Goal: Transaction & Acquisition: Purchase product/service

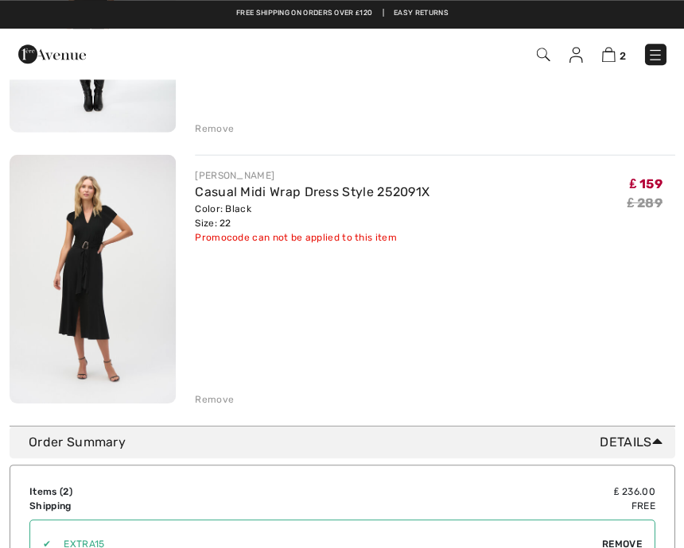
scroll to position [352, 0]
click at [110, 280] on img at bounding box center [93, 280] width 166 height 250
click at [99, 306] on img at bounding box center [93, 280] width 166 height 250
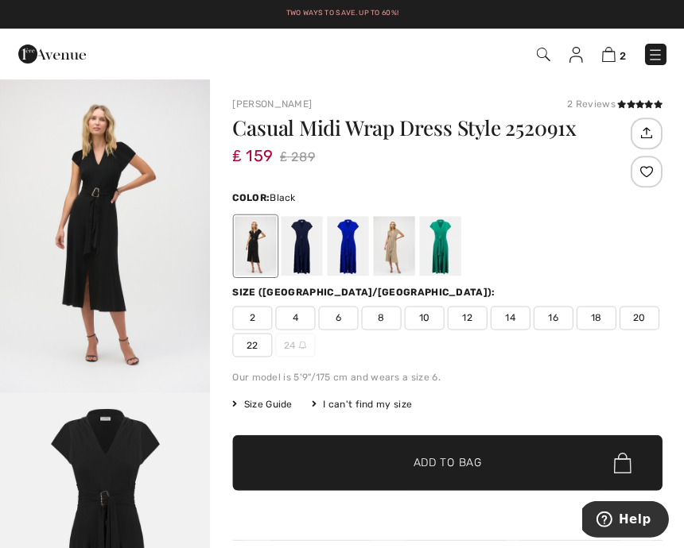
click at [347, 259] on div at bounding box center [347, 246] width 41 height 60
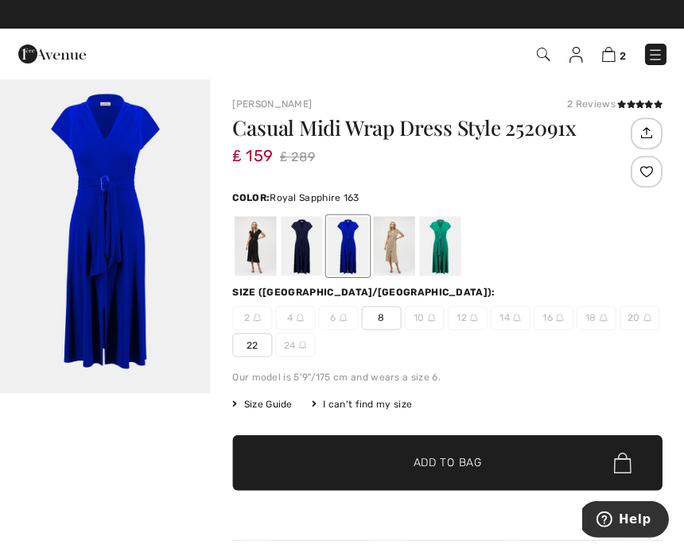
click at [444, 258] on div at bounding box center [439, 246] width 41 height 60
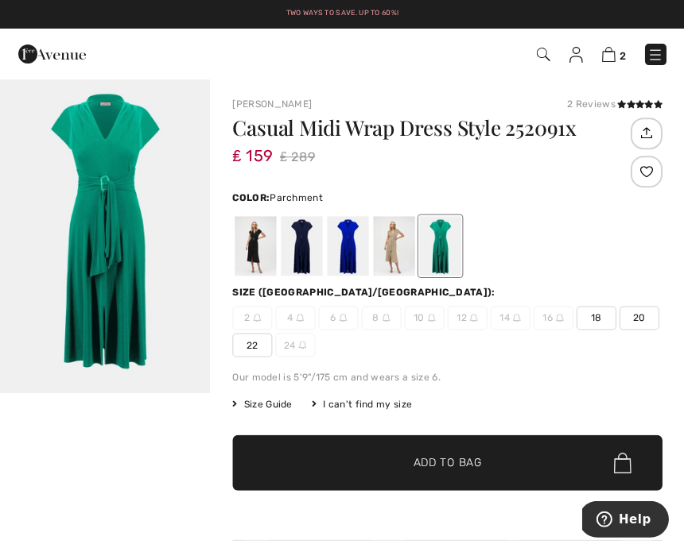
click at [398, 254] on div at bounding box center [393, 246] width 41 height 60
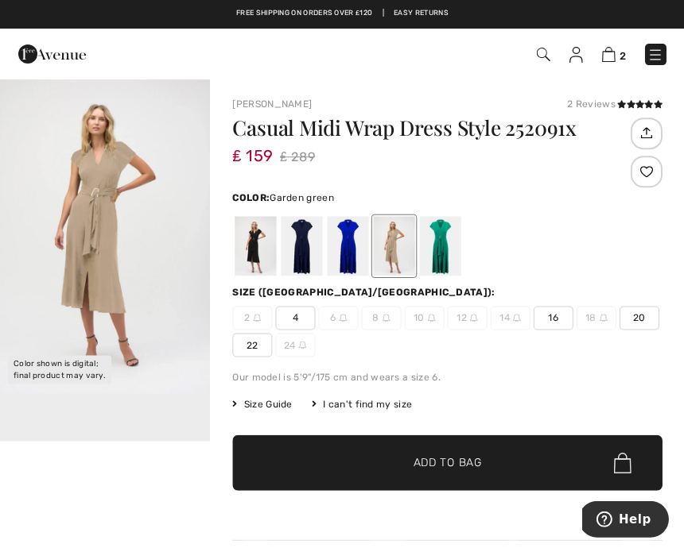
click at [448, 256] on div at bounding box center [439, 246] width 41 height 60
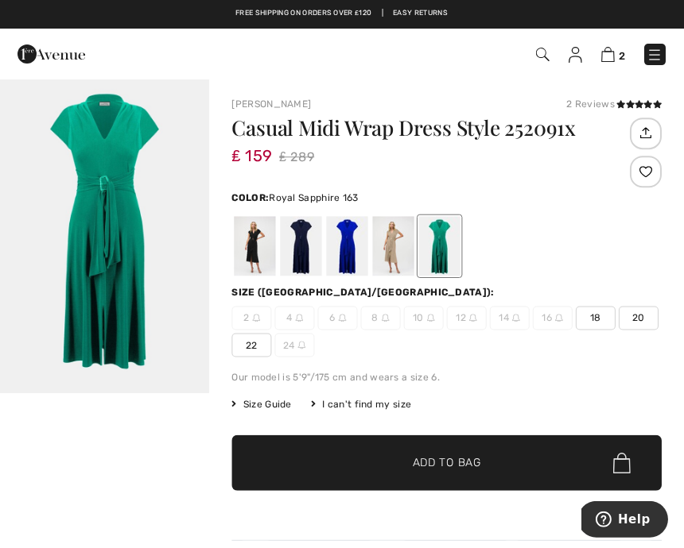
click at [359, 251] on div at bounding box center [347, 246] width 41 height 60
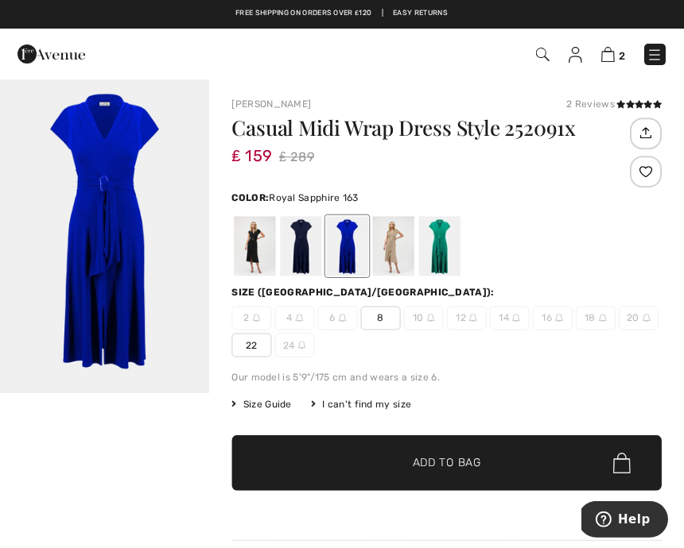
click at [308, 261] on div at bounding box center [301, 246] width 41 height 60
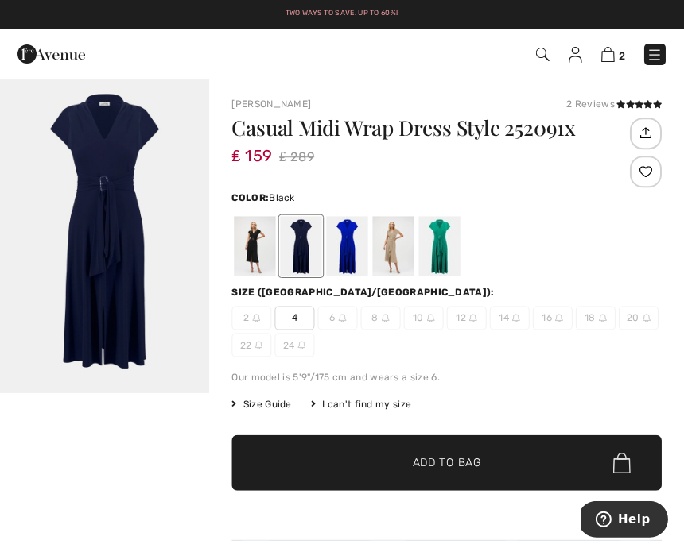
click at [269, 247] on div at bounding box center [254, 246] width 41 height 60
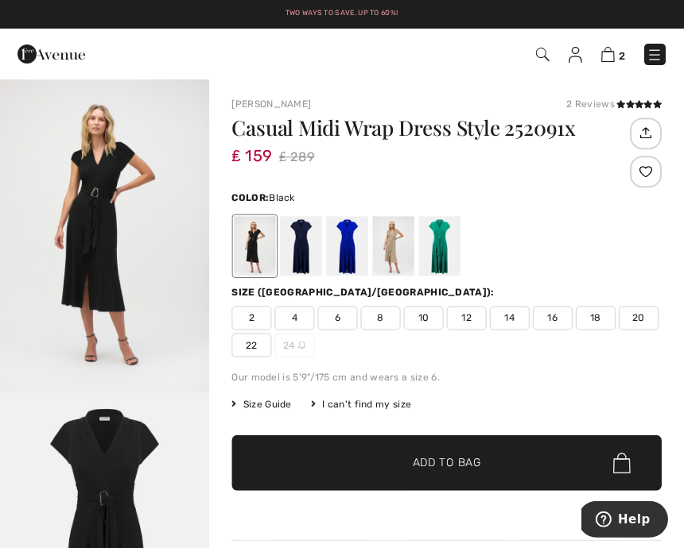
click at [610, 55] on img at bounding box center [608, 54] width 14 height 15
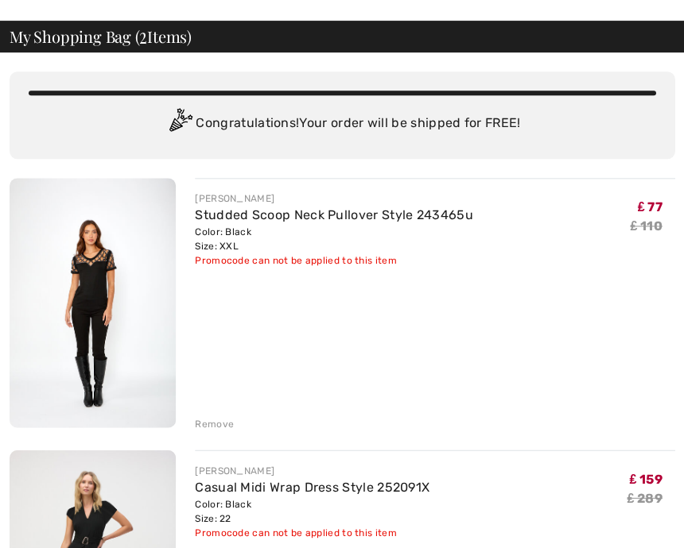
scroll to position [79, 0]
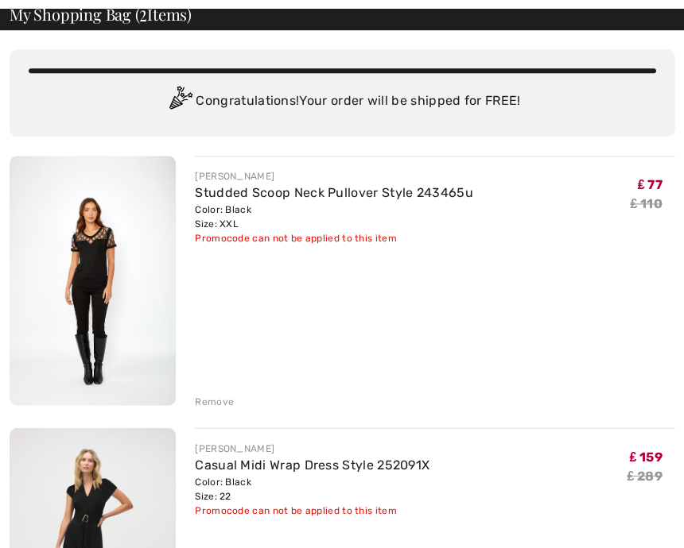
click at [99, 316] on img at bounding box center [93, 281] width 166 height 250
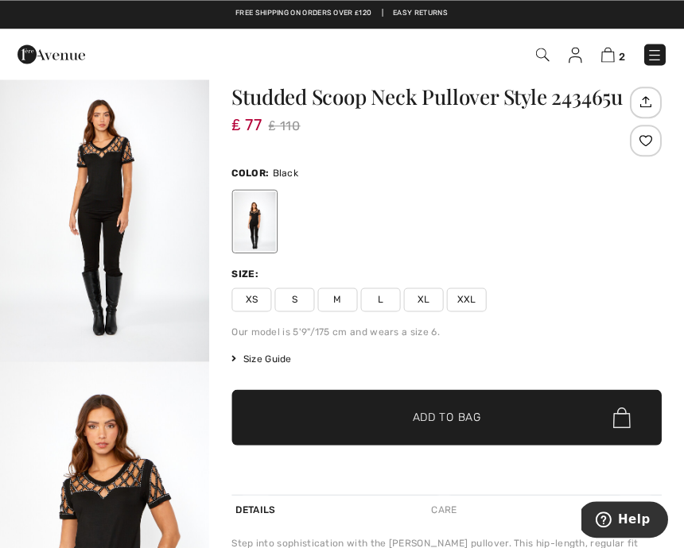
scroll to position [31, 0]
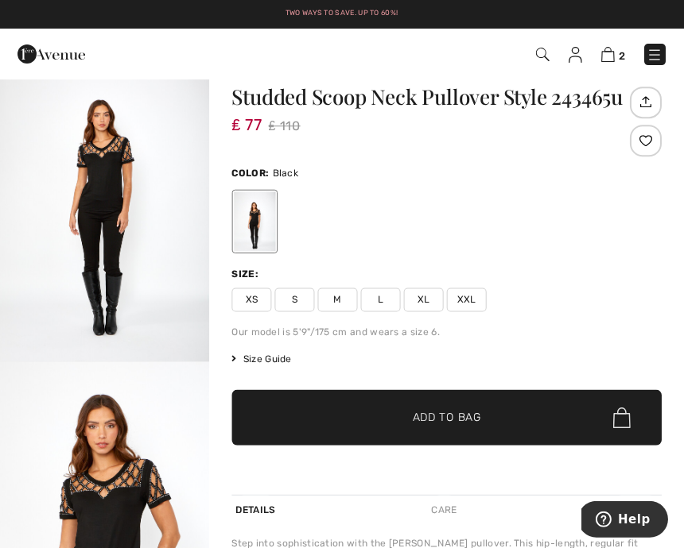
click at [613, 48] on img at bounding box center [608, 54] width 14 height 15
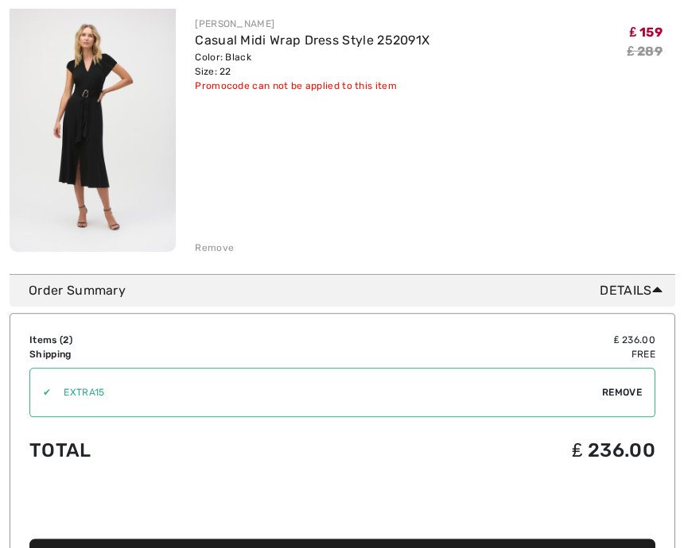
scroll to position [505, 0]
click at [77, 146] on img at bounding box center [93, 127] width 166 height 250
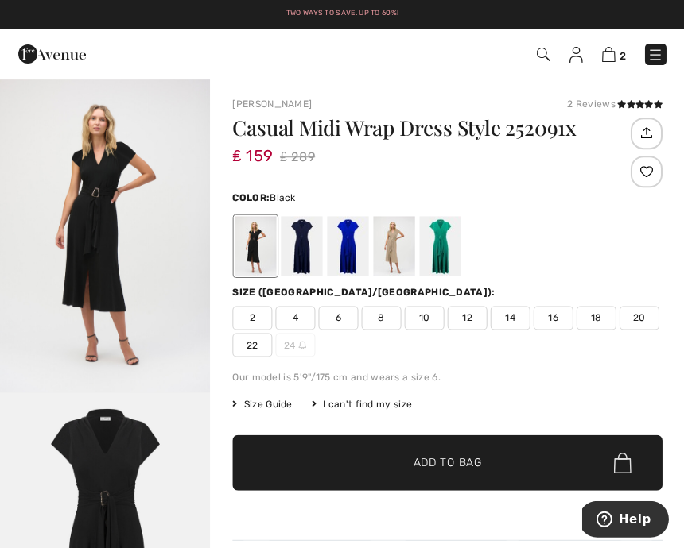
click at [87, 251] on img "1 / 2" at bounding box center [105, 235] width 210 height 315
click at [614, 55] on img at bounding box center [608, 54] width 14 height 15
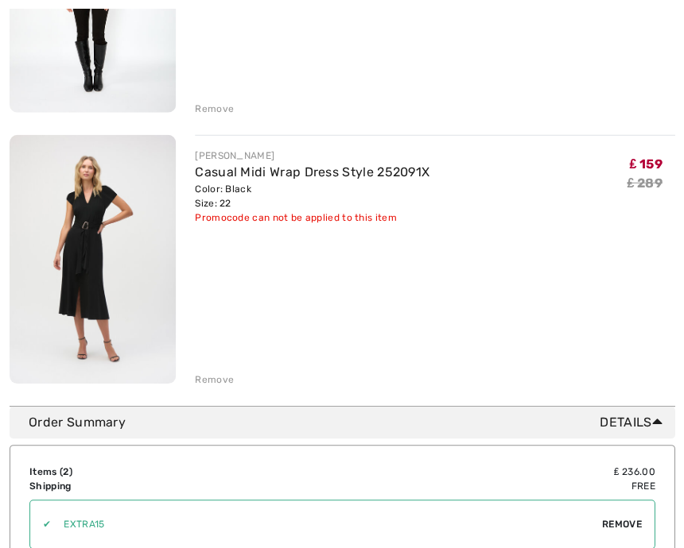
scroll to position [373, 0]
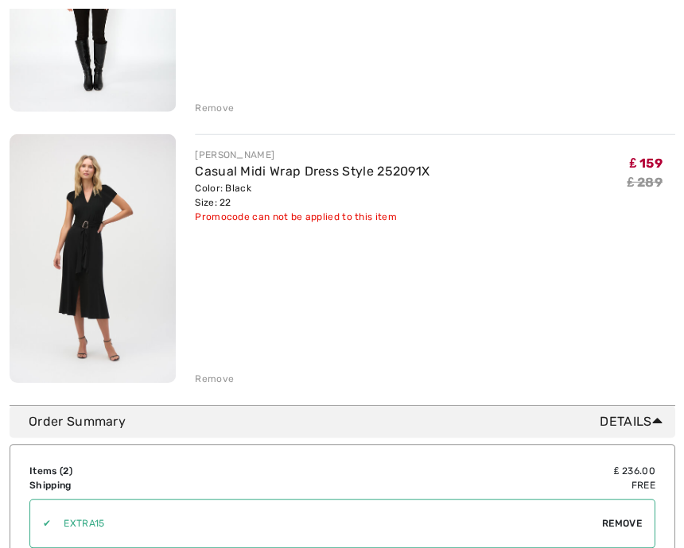
click at [230, 385] on div "Remove" at bounding box center [214, 379] width 39 height 14
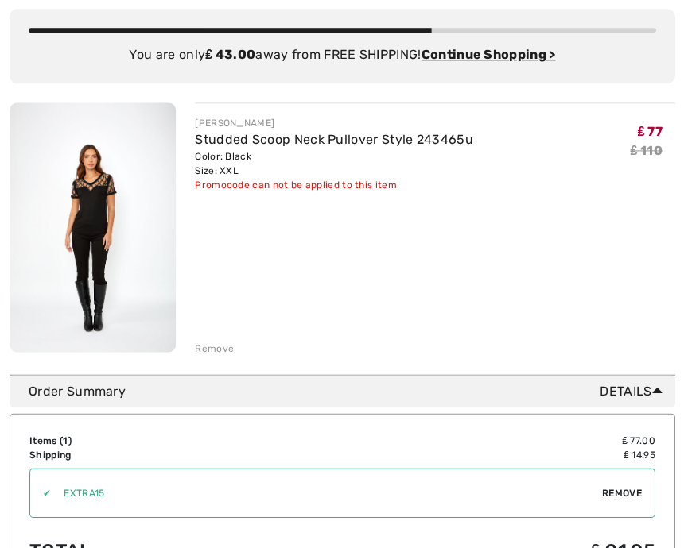
scroll to position [121, 0]
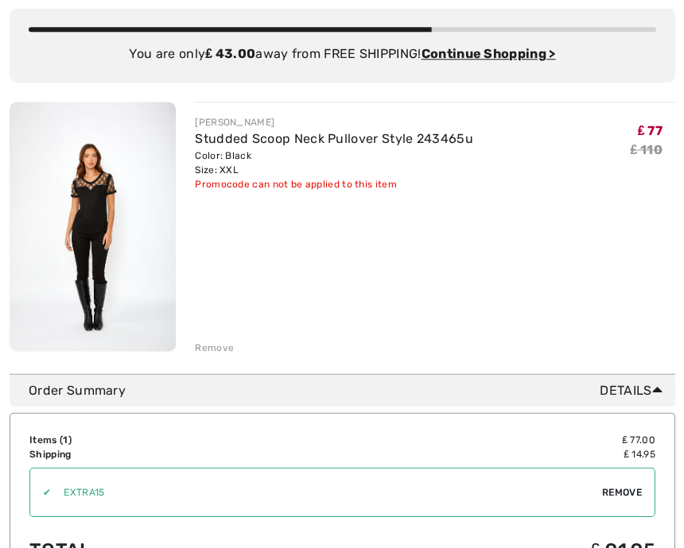
click at [630, 488] on span "Remove" at bounding box center [621, 492] width 40 height 14
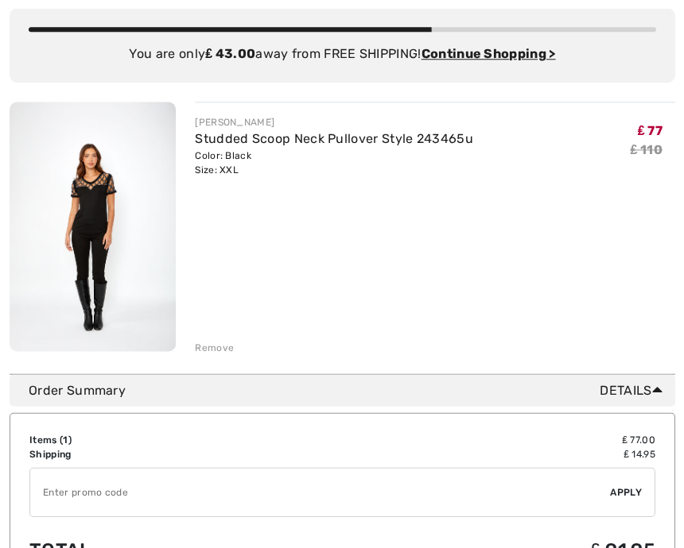
click at [120, 494] on input "TEXT" at bounding box center [319, 492] width 579 height 48
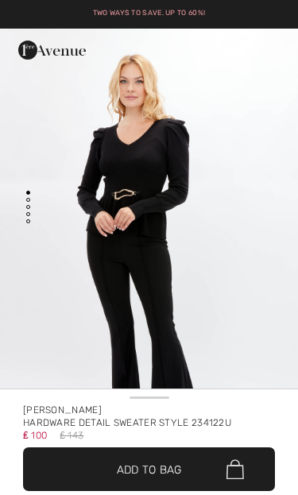
checkbox input "true"
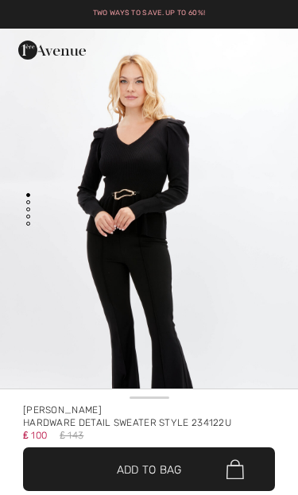
checkbox input "true"
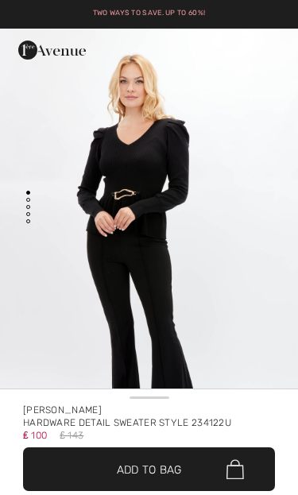
checkbox input "true"
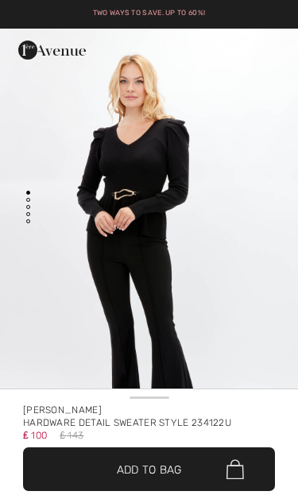
checkbox input "true"
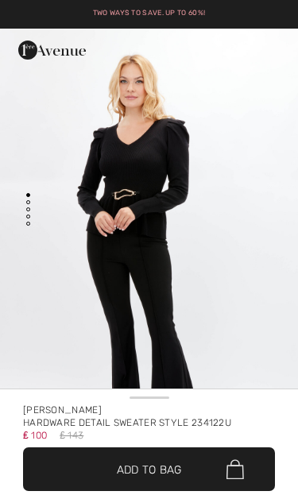
checkbox input "true"
